Goal: Understand process/instructions: Learn how to perform a task or action

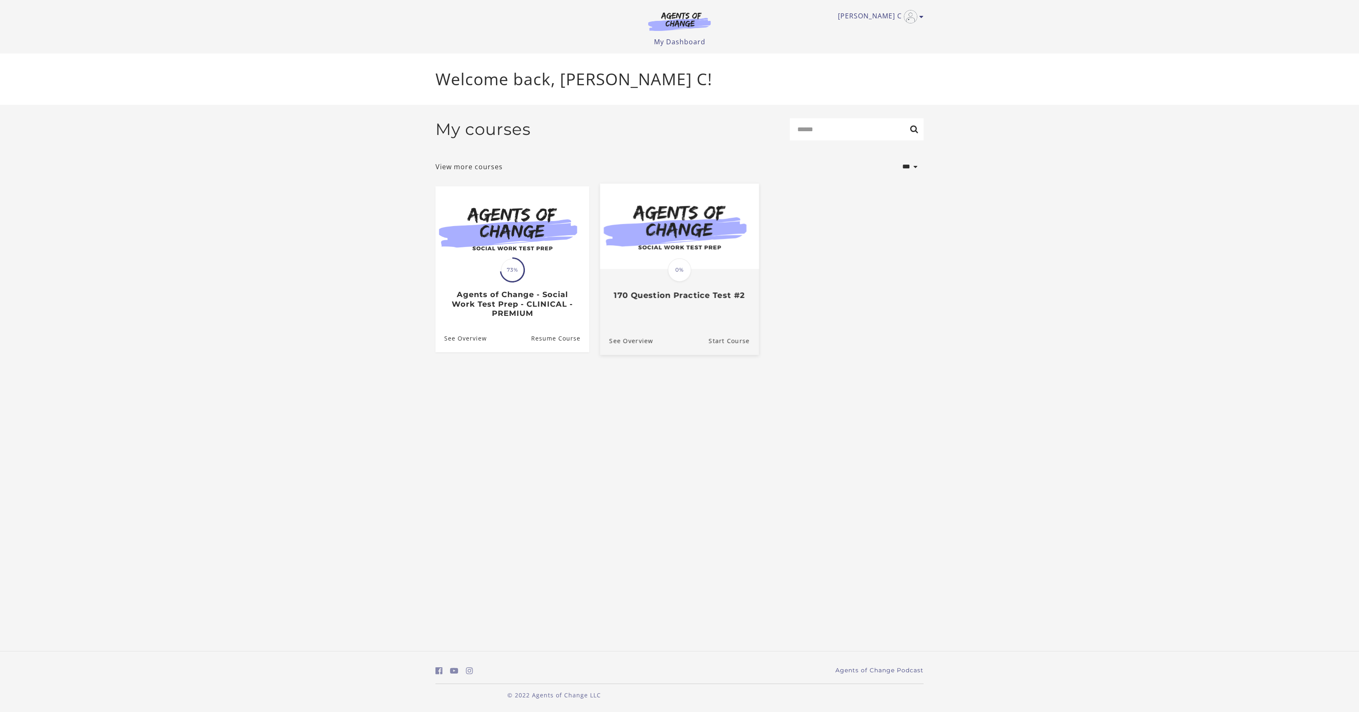
click at [668, 354] on div "See Overview Start Course" at bounding box center [679, 340] width 159 height 28
click at [653, 354] on link "See Overview" at bounding box center [626, 340] width 53 height 28
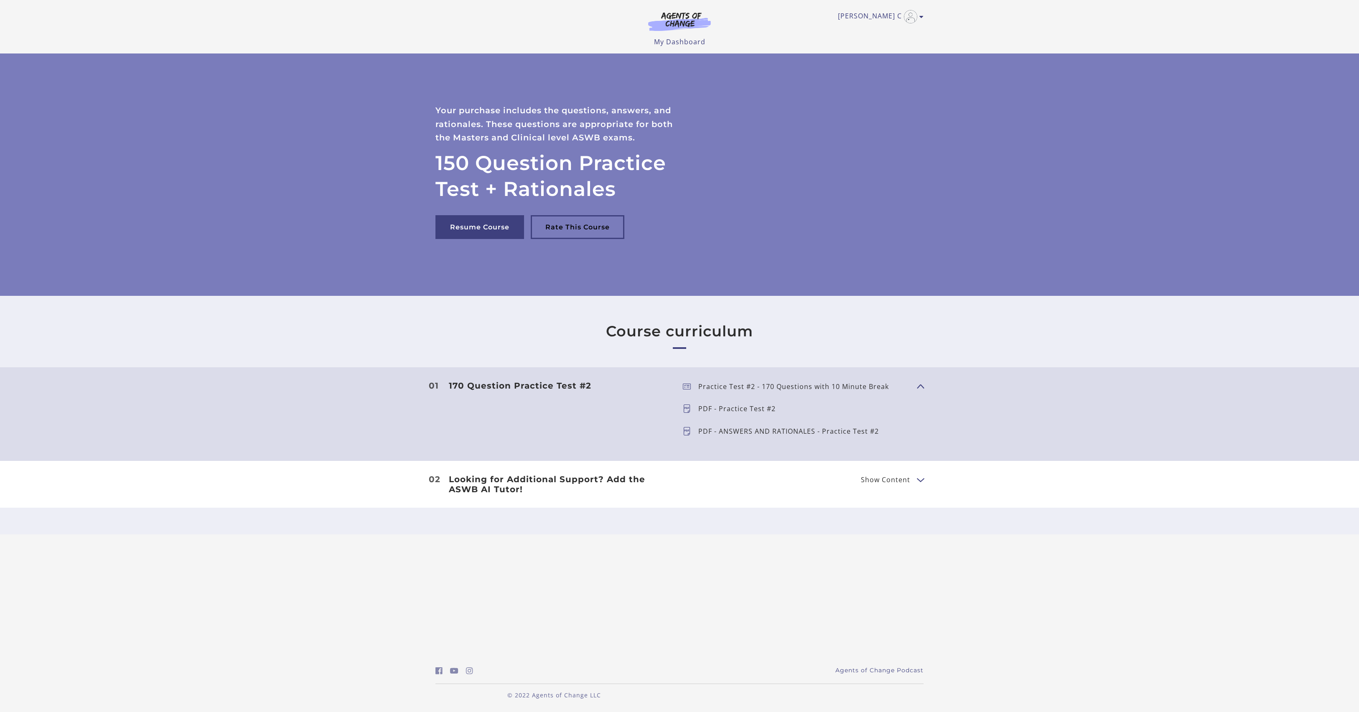
click at [917, 419] on span "Show Content" at bounding box center [917, 386] width 0 height 74
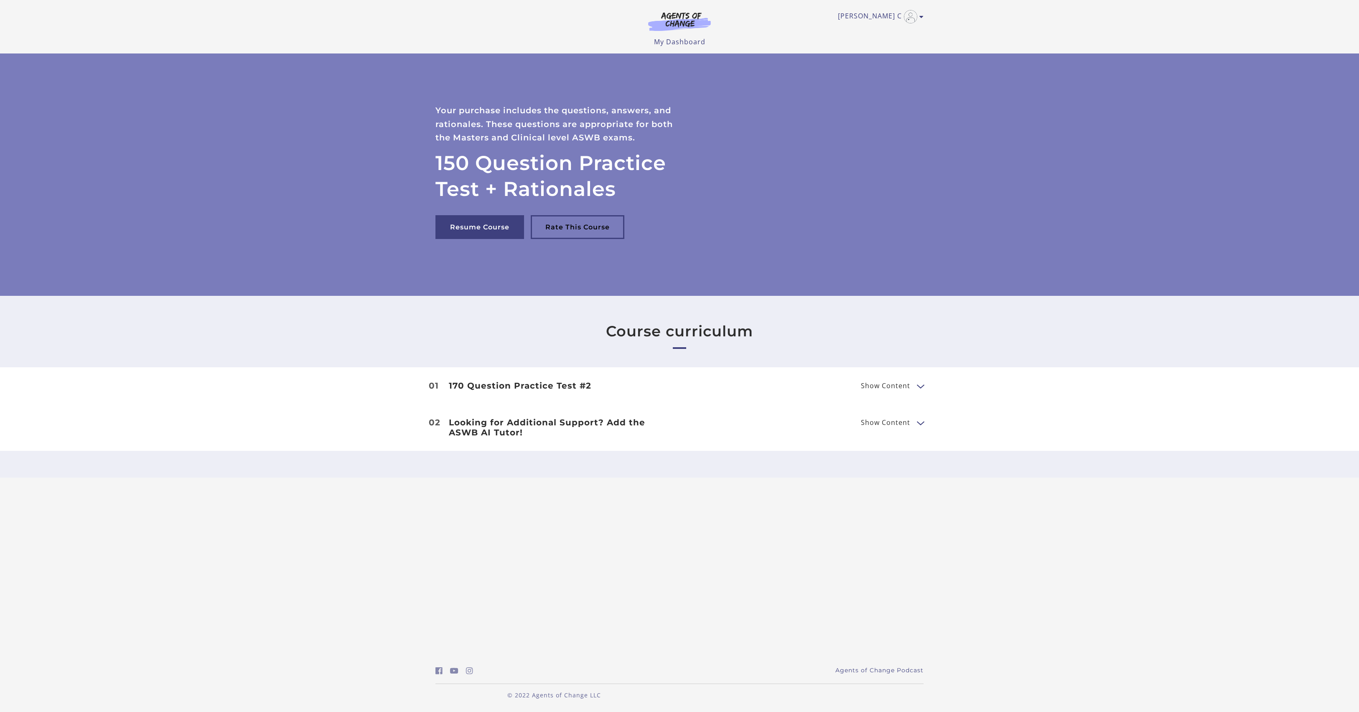
click at [917, 391] on button "Show Content" at bounding box center [920, 386] width 7 height 10
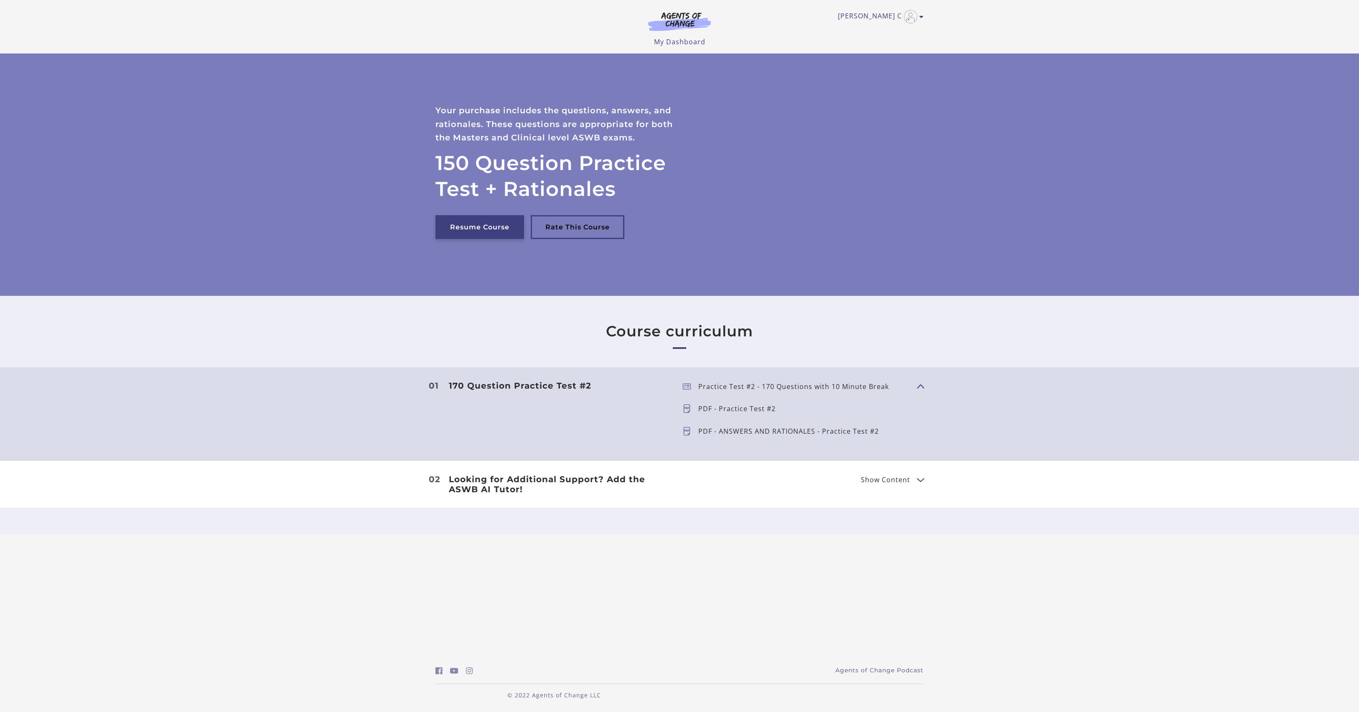
click at [479, 239] on link "Resume Course" at bounding box center [479, 227] width 89 height 24
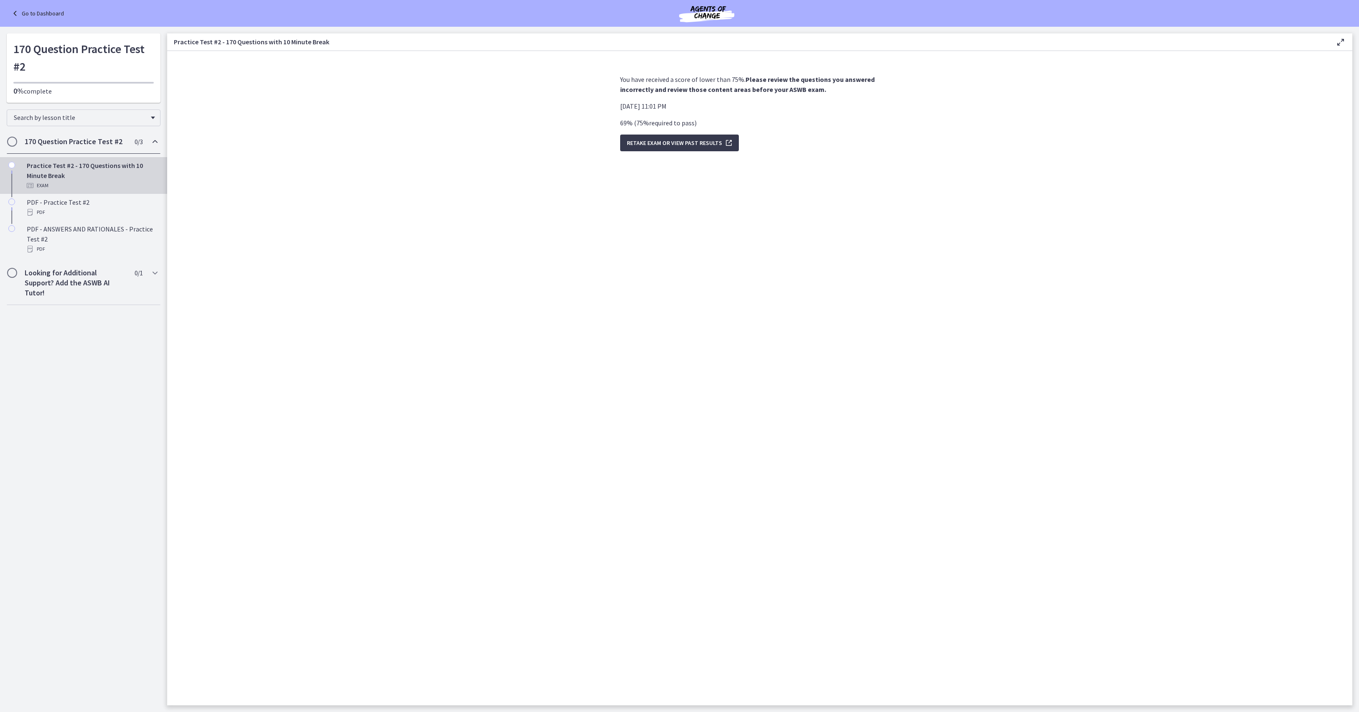
click at [43, 17] on link "Go to Dashboard" at bounding box center [37, 13] width 54 height 10
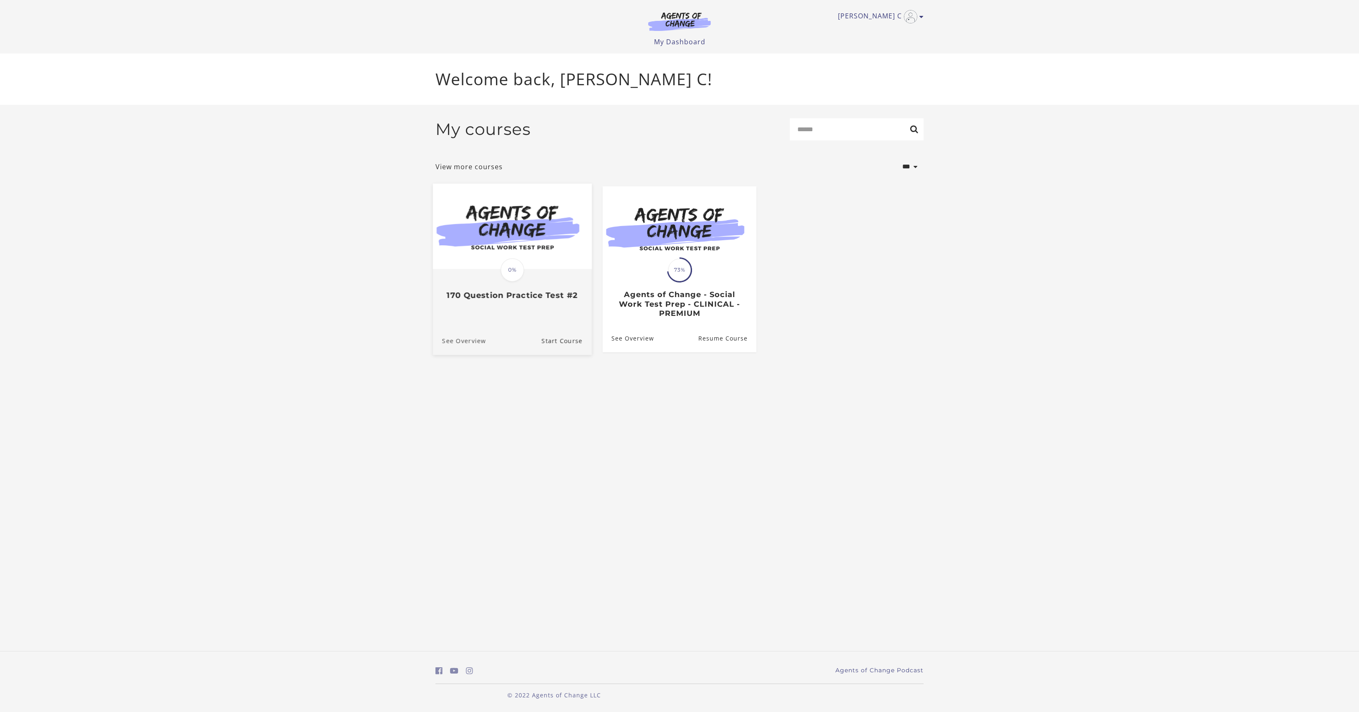
click at [443, 354] on link "See Overview" at bounding box center [459, 340] width 53 height 28
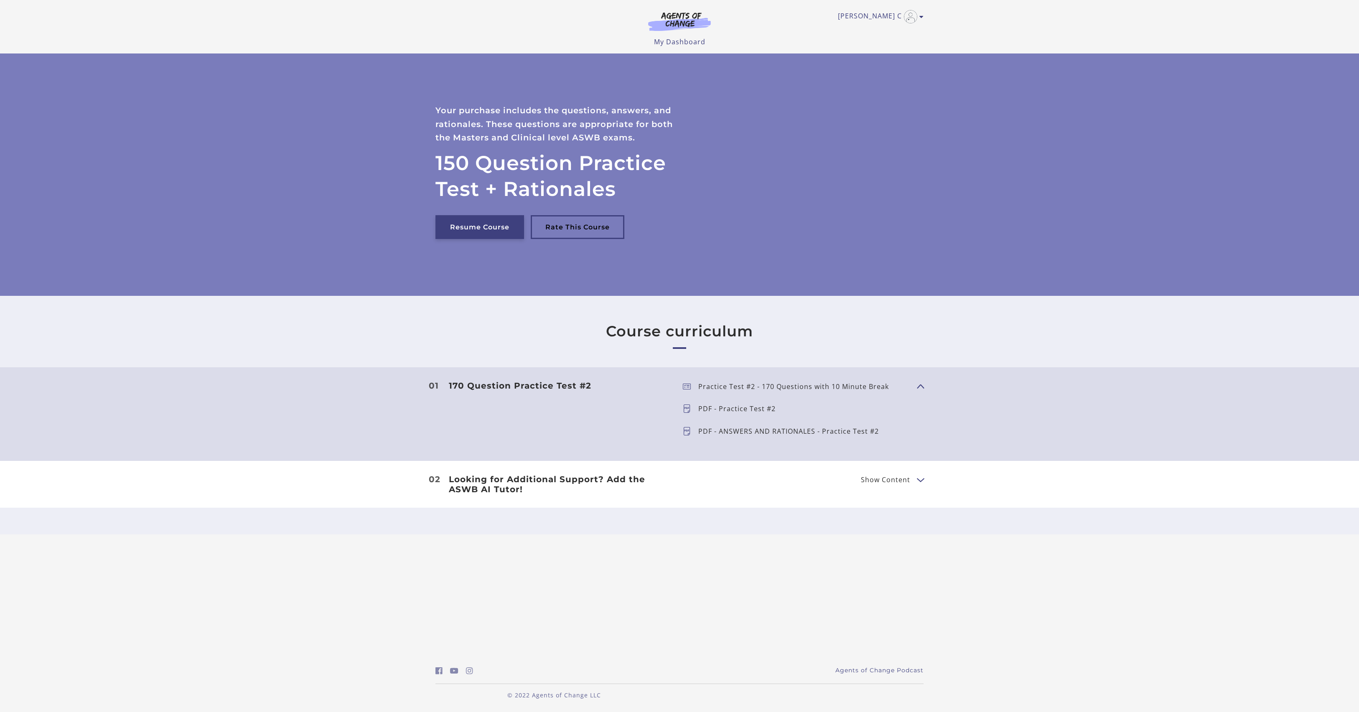
click at [489, 235] on link "Resume Course" at bounding box center [479, 227] width 89 height 24
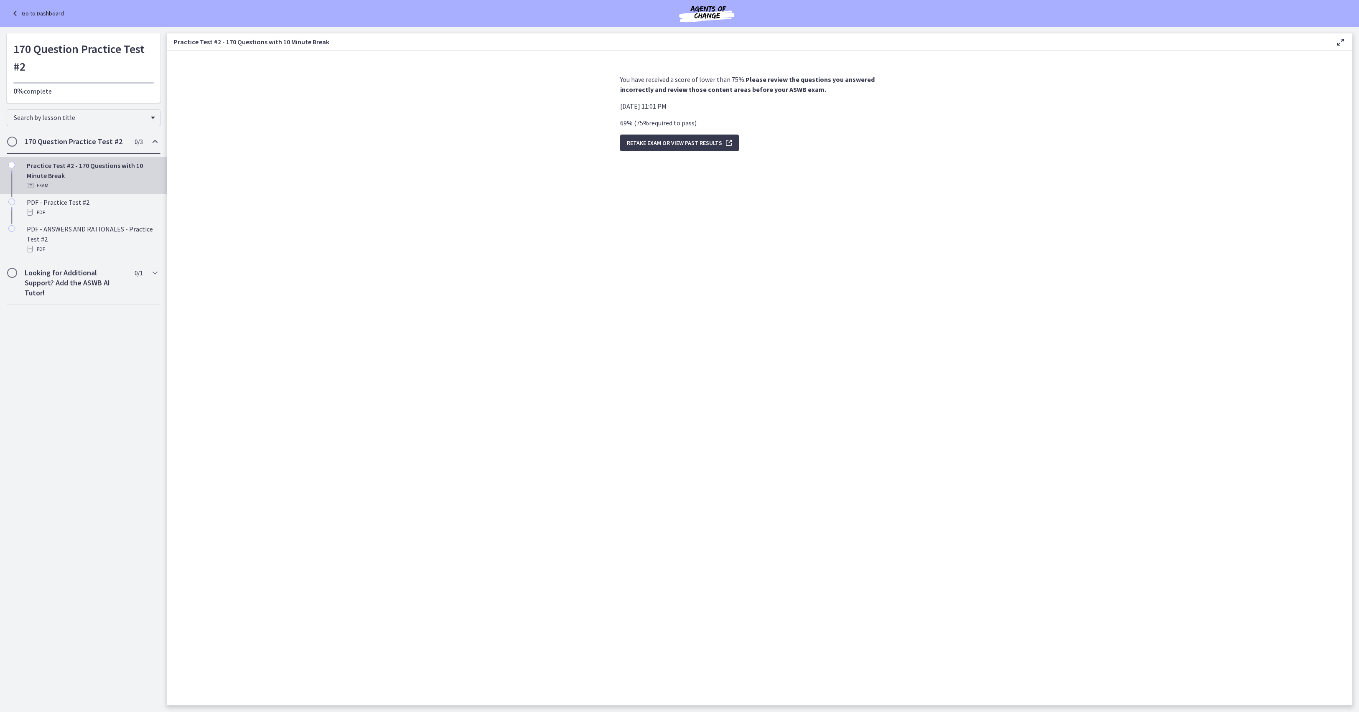
click at [41, 14] on link "Go to Dashboard" at bounding box center [37, 13] width 54 height 10
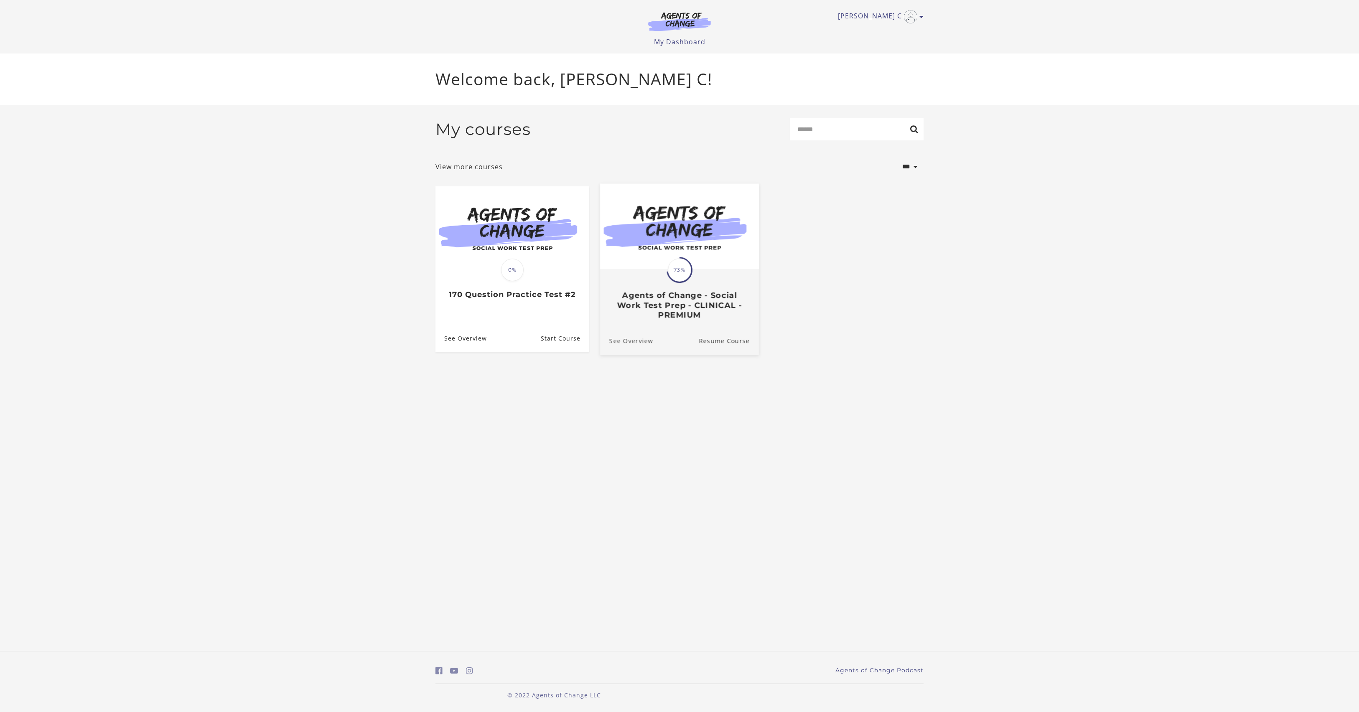
click at [653, 354] on link "See Overview" at bounding box center [626, 340] width 53 height 28
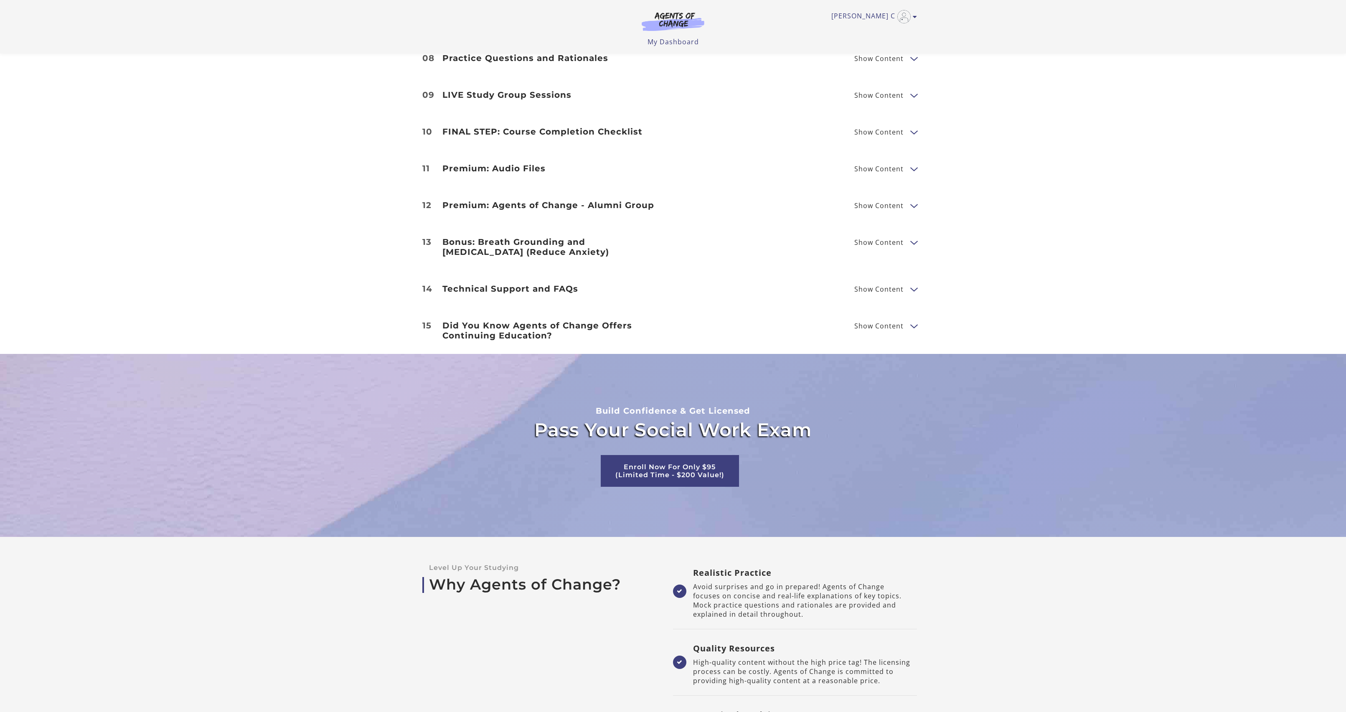
scroll to position [1296, 0]
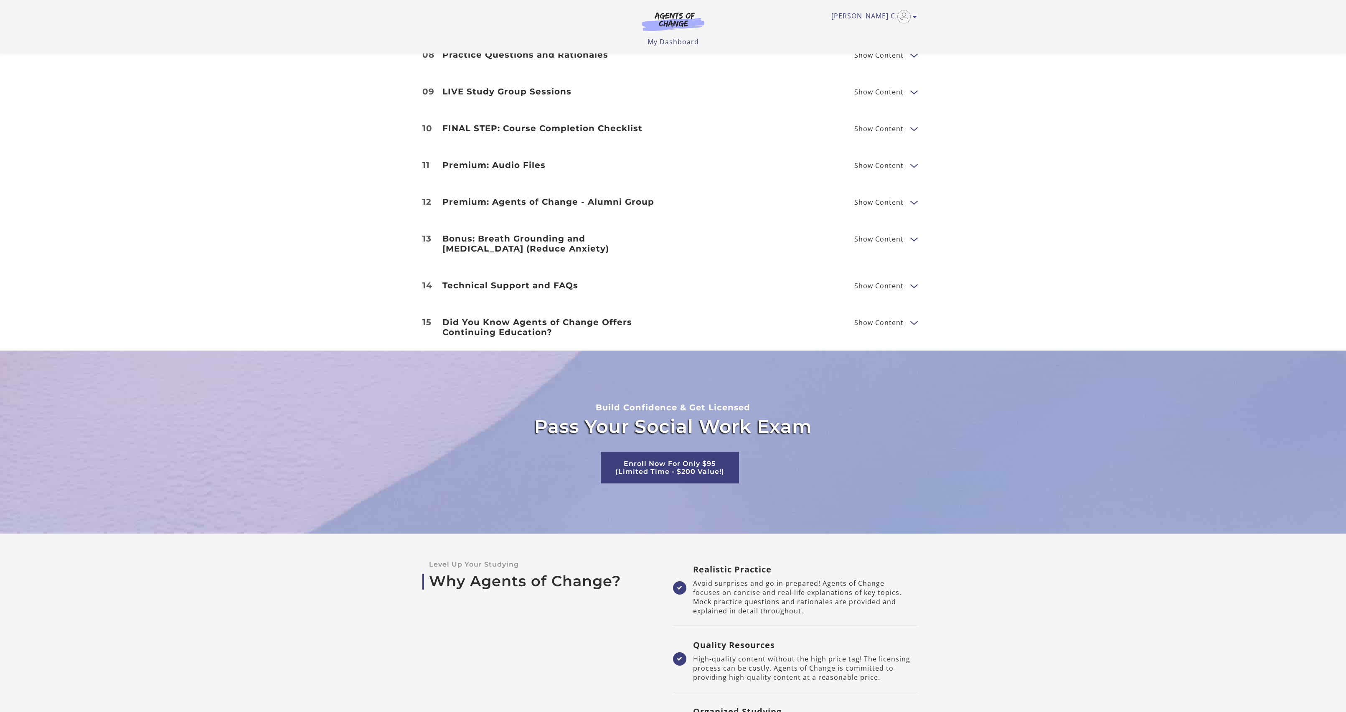
click at [869, 147] on li "10 FINAL STEP: Course Completion Checklist Show Content Agents of Change Course…" at bounding box center [673, 128] width 1346 height 37
click at [887, 132] on span "Show Content" at bounding box center [878, 128] width 49 height 7
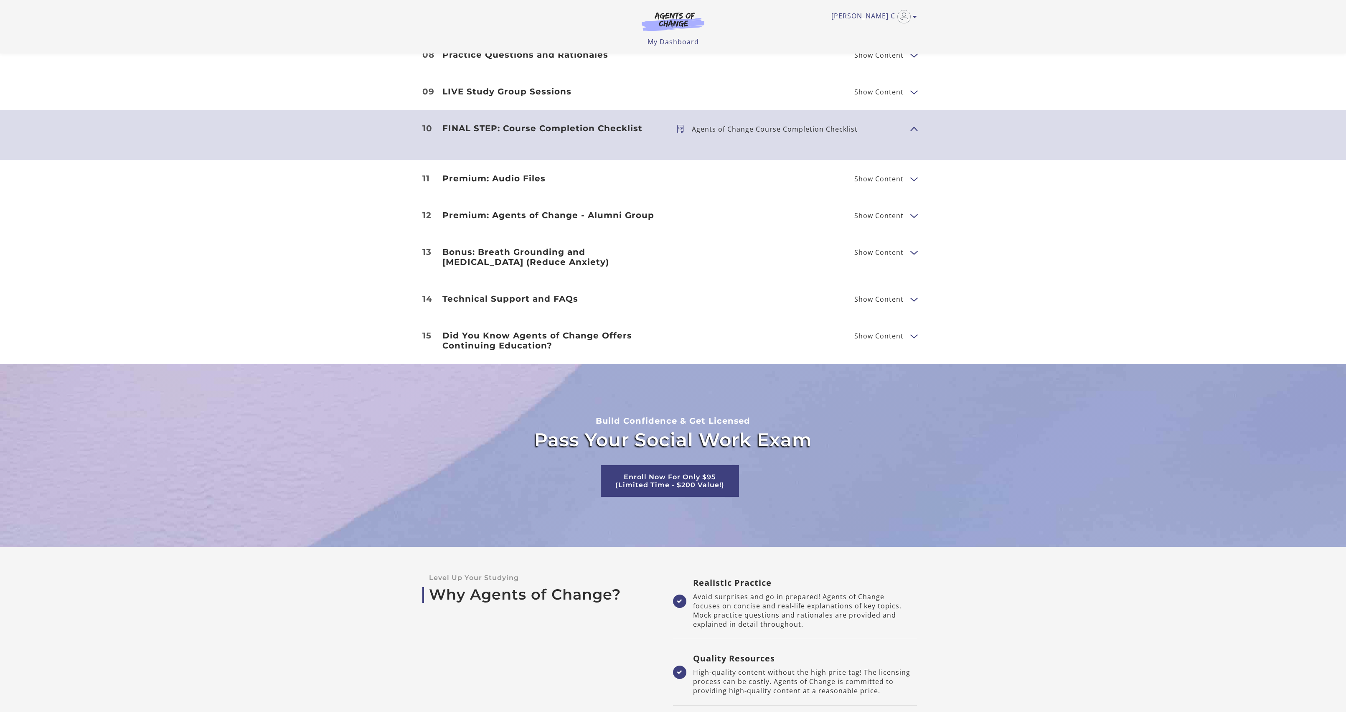
click at [762, 132] on p "Agents of Change Course Completion Checklist" at bounding box center [778, 129] width 173 height 7
click at [764, 132] on p "Agents of Change Course Completion Checklist" at bounding box center [778, 129] width 173 height 7
click at [684, 133] on icon at bounding box center [683, 129] width 15 height 8
click at [678, 133] on icon at bounding box center [683, 129] width 15 height 8
drag, startPoint x: 678, startPoint y: 312, endPoint x: 702, endPoint y: 311, distance: 23.4
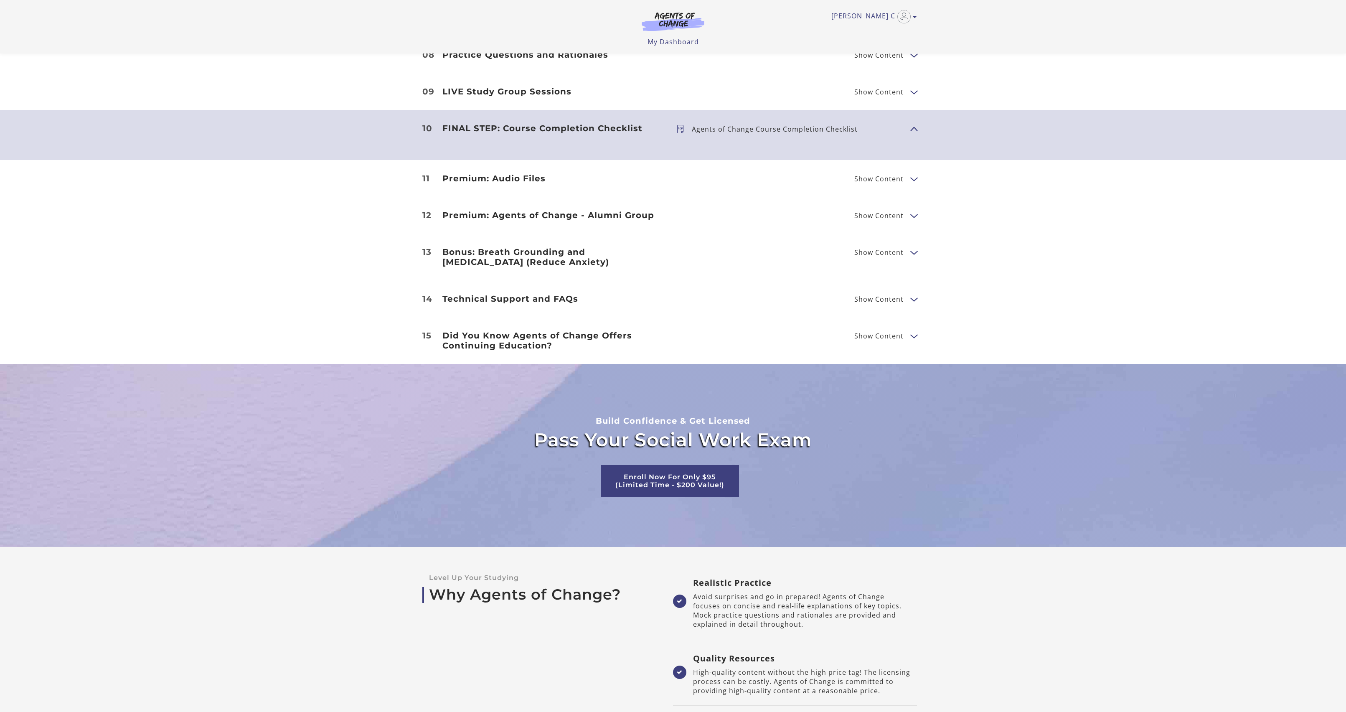
click at [702, 135] on span "Agents of Change Course Completion Checklist" at bounding box center [789, 129] width 227 height 12
click at [761, 132] on p "Agents of Change Course Completion Checklist" at bounding box center [778, 129] width 173 height 7
drag, startPoint x: 856, startPoint y: 305, endPoint x: 938, endPoint y: 303, distance: 82.7
click at [863, 132] on p "Agents of Change Course Completion Checklist" at bounding box center [778, 129] width 173 height 7
click at [933, 160] on li "10 FINAL STEP: Course Completion Checklist Show Content Agents of Change Course…" at bounding box center [673, 135] width 1346 height 50
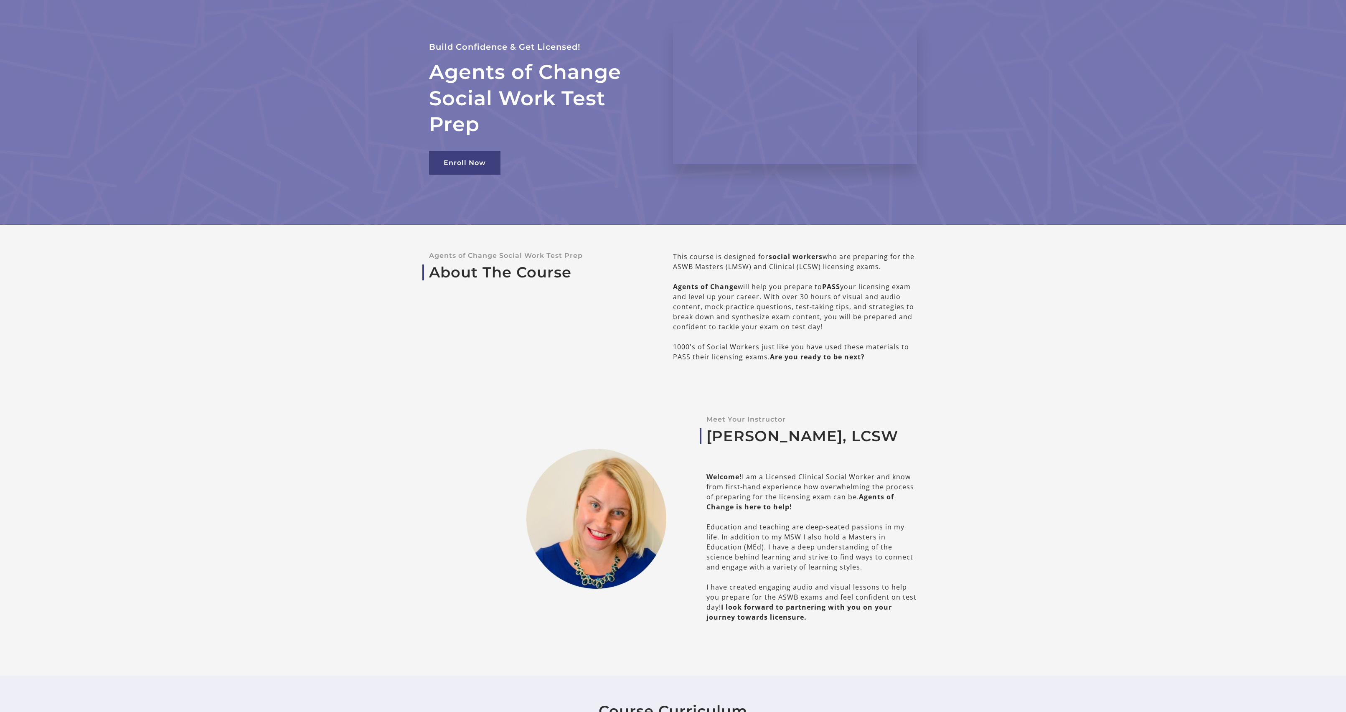
scroll to position [0, 0]
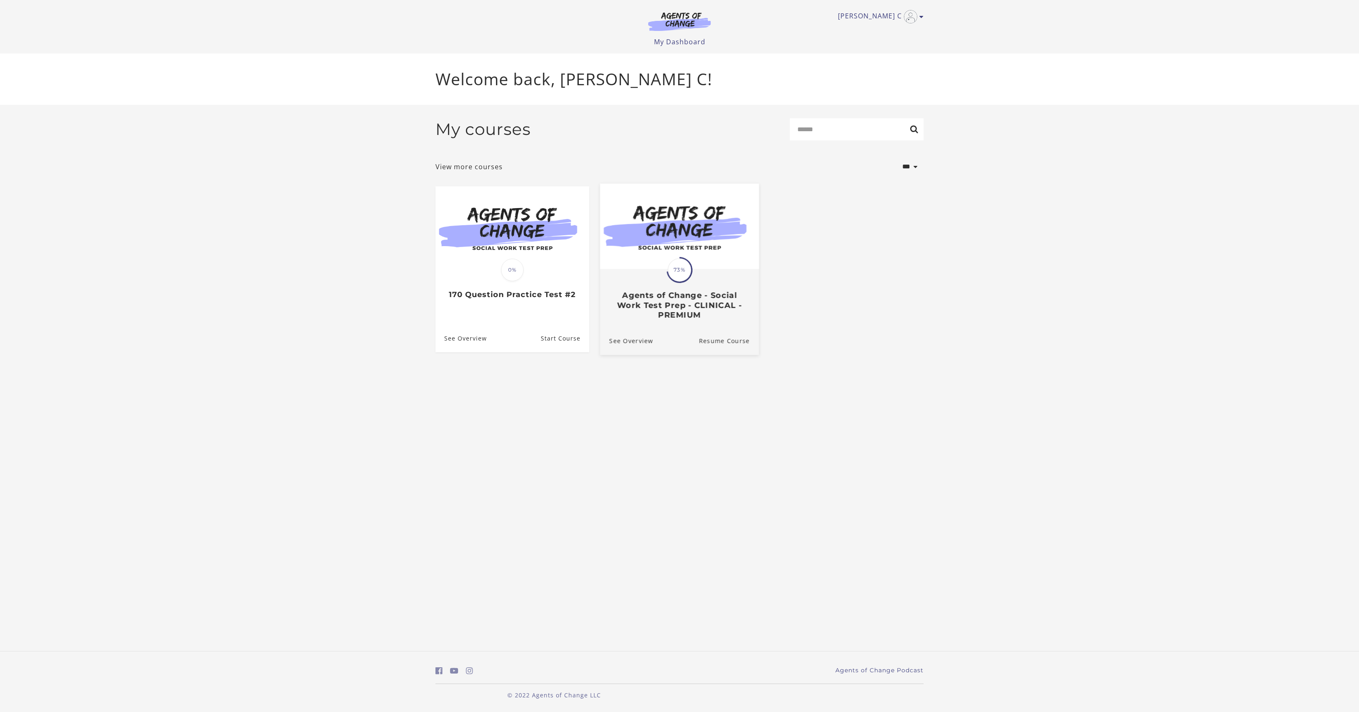
click at [663, 317] on h3 "Agents of Change - Social Work Test Prep - CLINICAL - PREMIUM" at bounding box center [679, 304] width 140 height 29
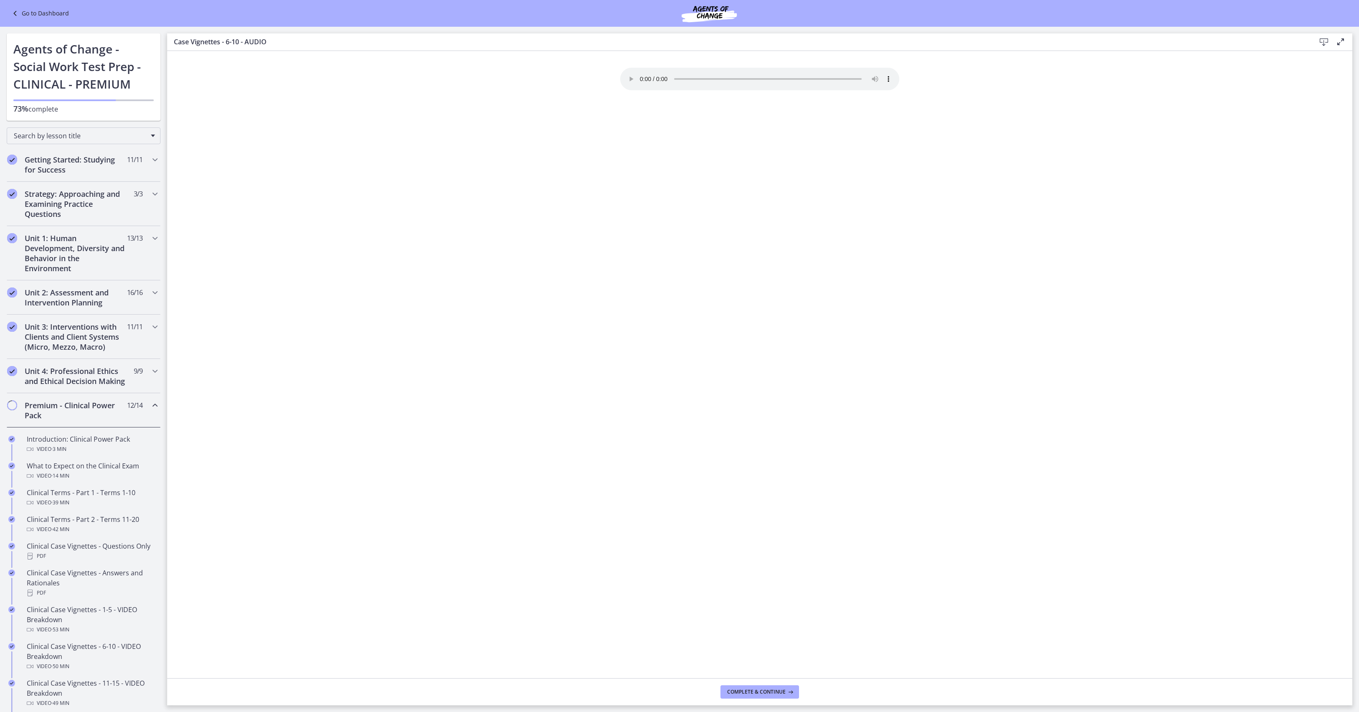
scroll to position [538, 0]
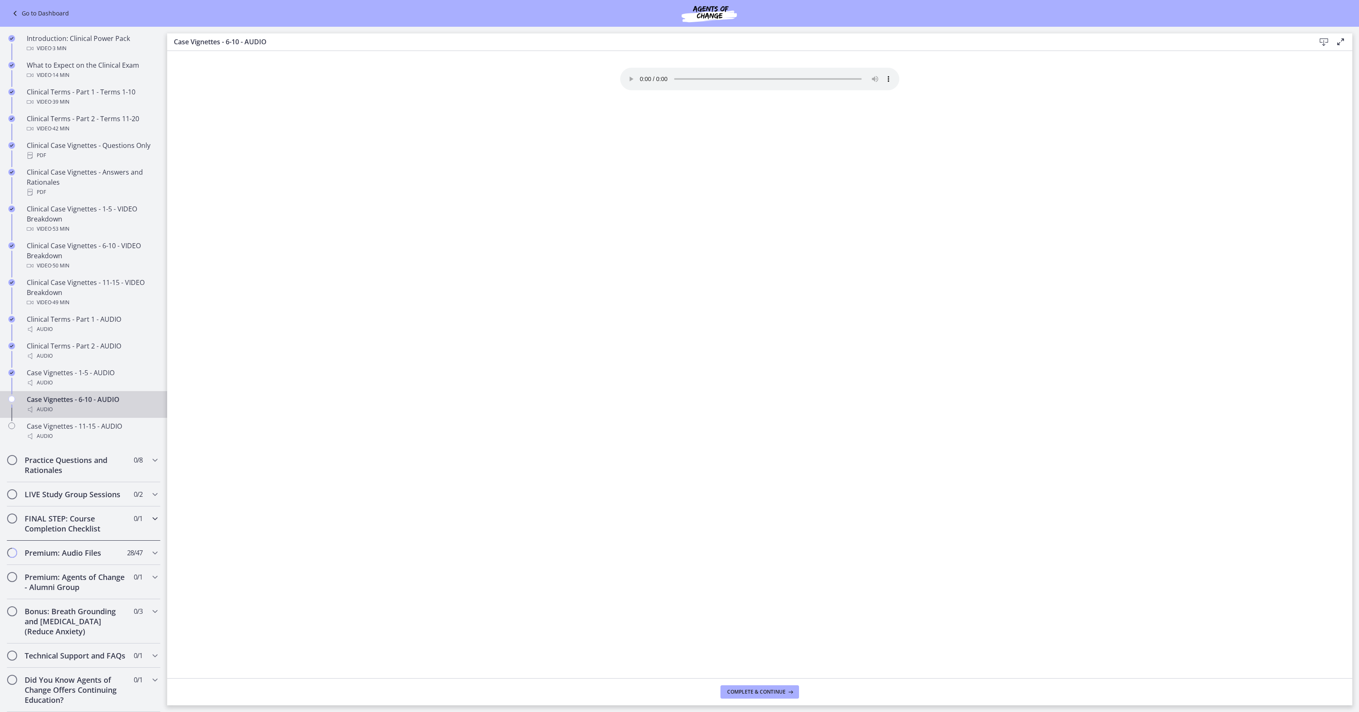
click at [89, 513] on h2 "FINAL STEP: Course Completion Checklist" at bounding box center [76, 523] width 102 height 20
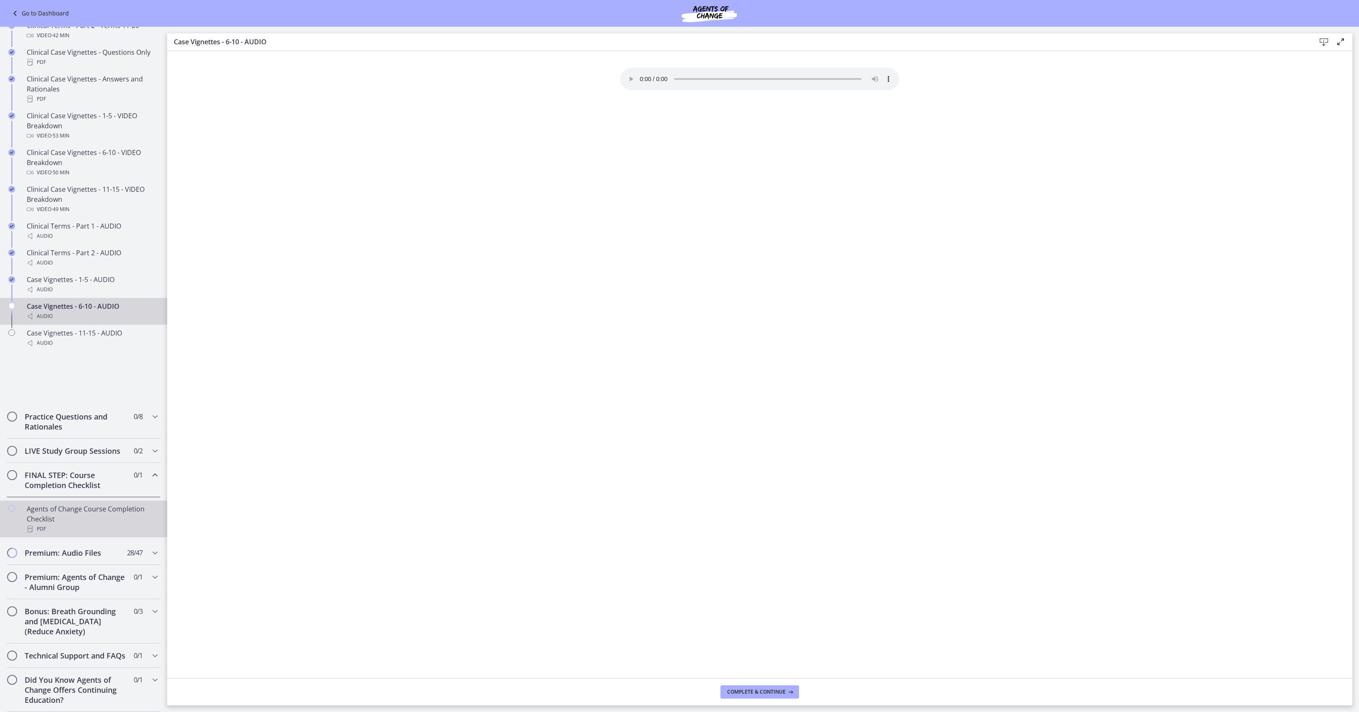
scroll to position [114, 0]
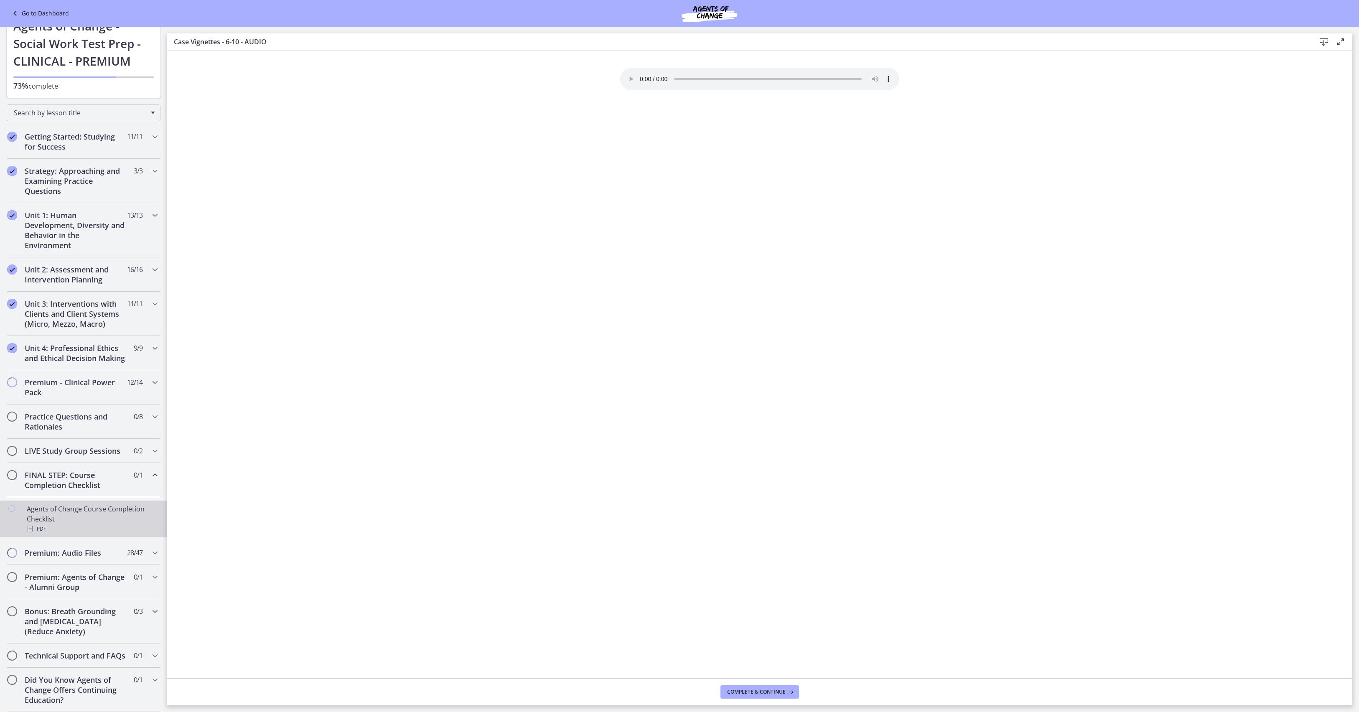
click at [75, 504] on div "Agents of Change Course Completion Checklist PDF" at bounding box center [92, 519] width 130 height 30
